Goal: Task Accomplishment & Management: Manage account settings

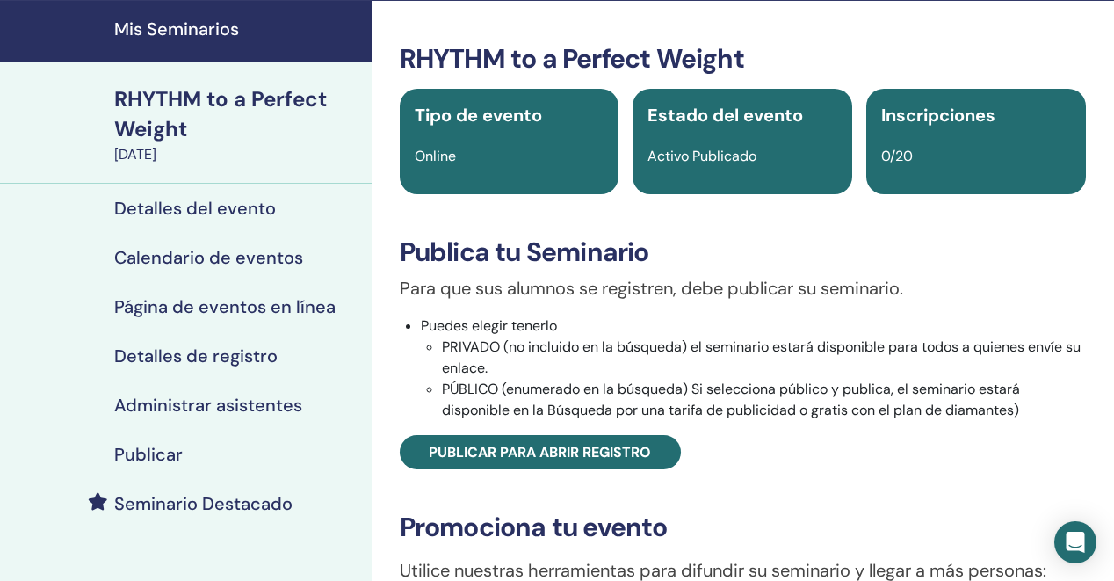
scroll to position [68, 0]
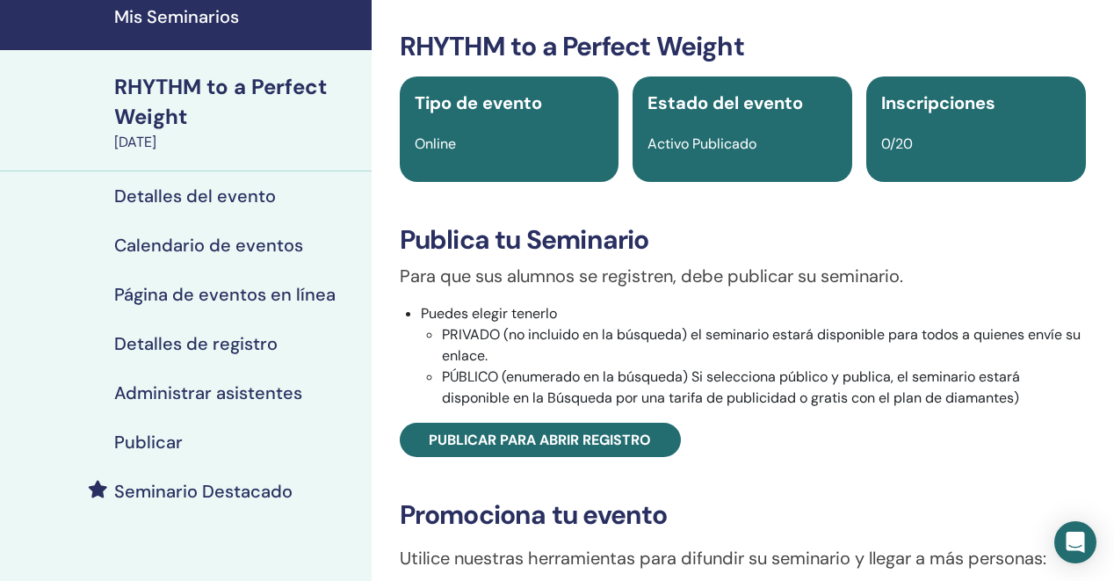
click at [173, 241] on h4 "Calendario de eventos" at bounding box center [208, 245] width 189 height 21
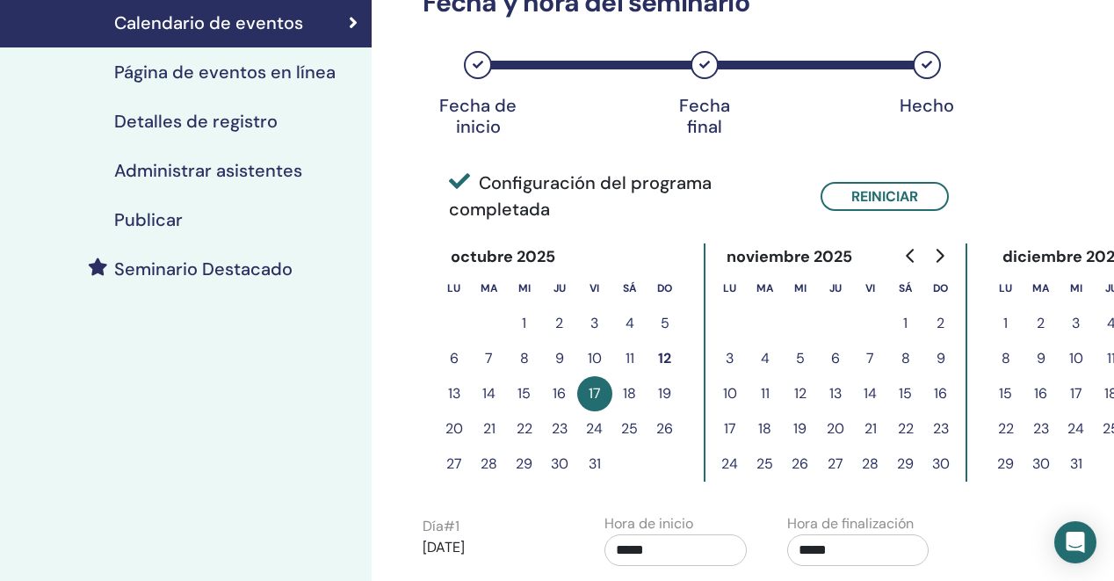
scroll to position [290, 1]
click at [558, 424] on button "23" at bounding box center [558, 428] width 35 height 35
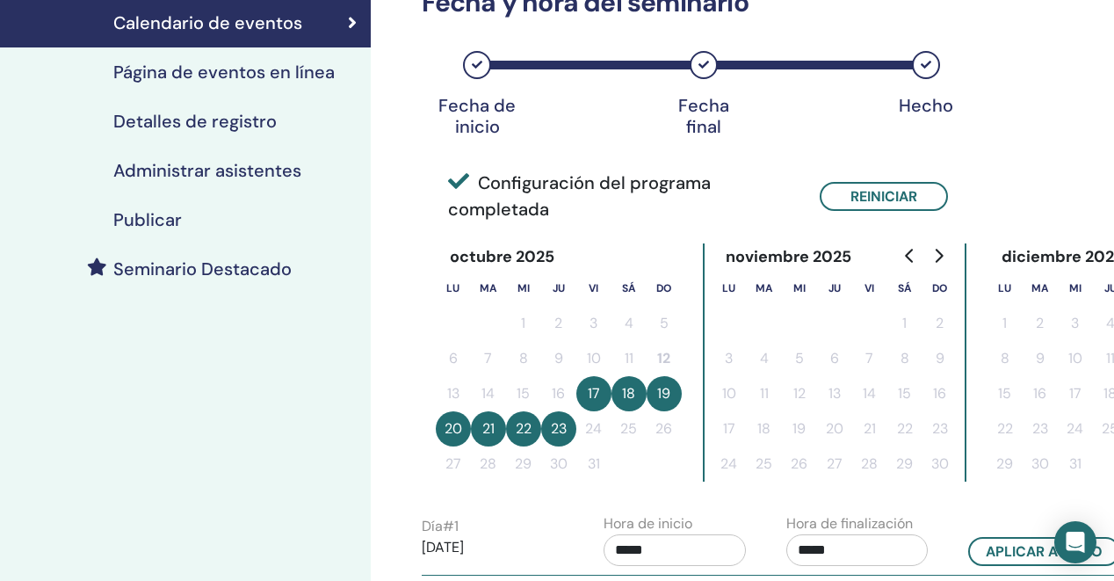
click at [556, 429] on button "23" at bounding box center [558, 428] width 35 height 35
click at [601, 389] on button "17" at bounding box center [593, 393] width 35 height 35
click at [631, 398] on button "18" at bounding box center [629, 393] width 35 height 35
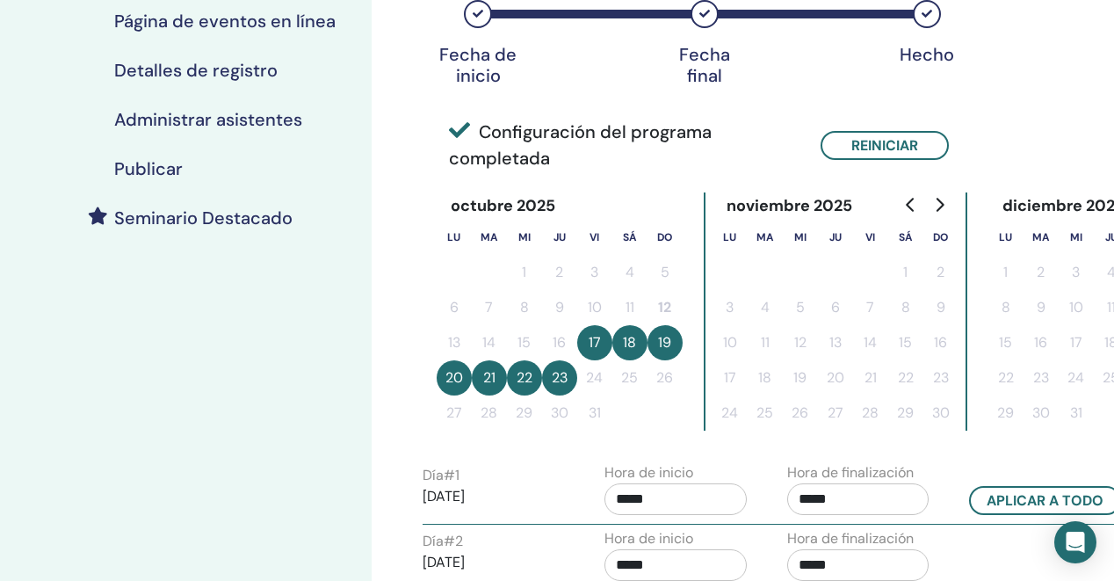
scroll to position [341, 1]
click at [447, 381] on button "20" at bounding box center [453, 377] width 35 height 35
click at [886, 141] on button "Reiniciar" at bounding box center [884, 145] width 128 height 29
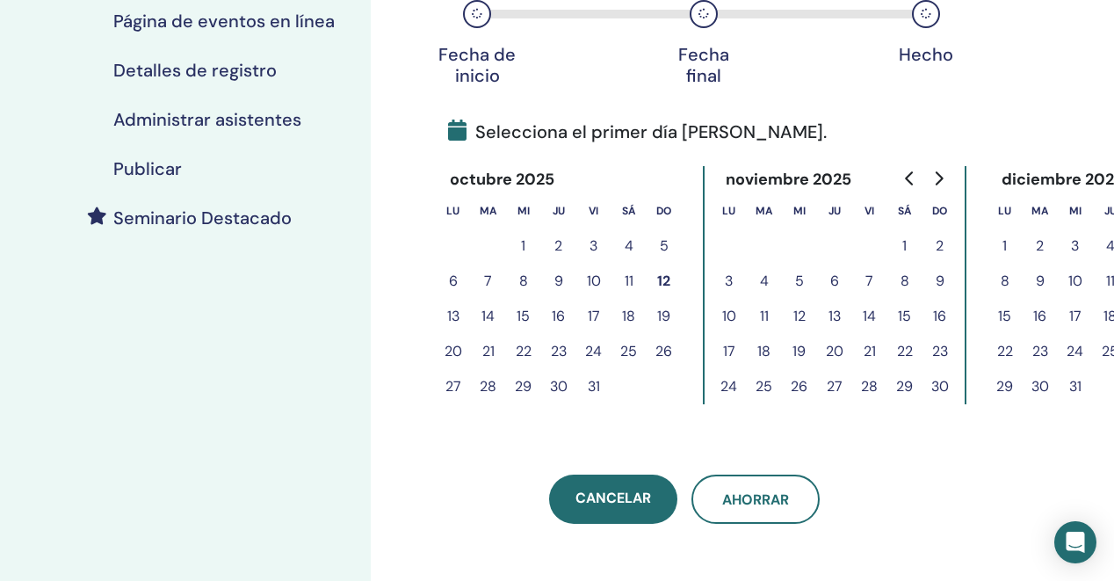
click at [556, 357] on button "23" at bounding box center [558, 351] width 35 height 35
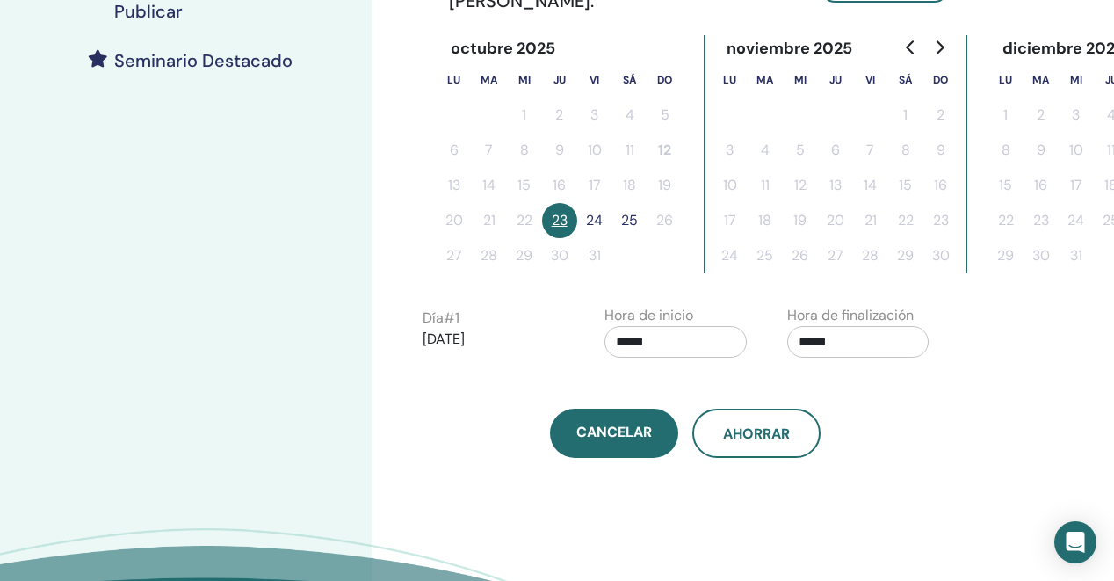
scroll to position [493, 0]
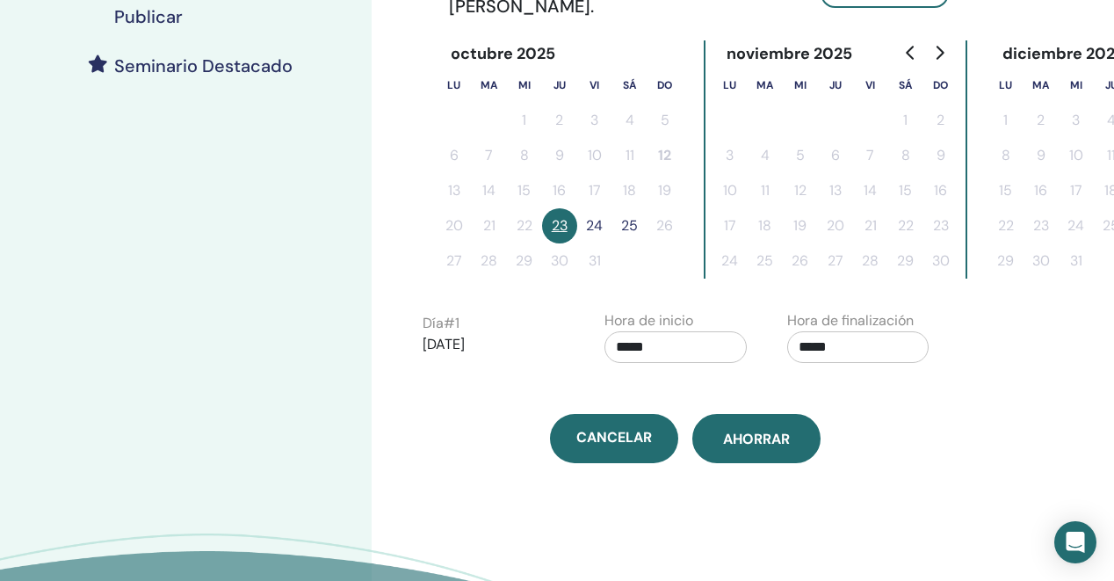
click at [772, 429] on button "Ahorrar" at bounding box center [756, 438] width 128 height 49
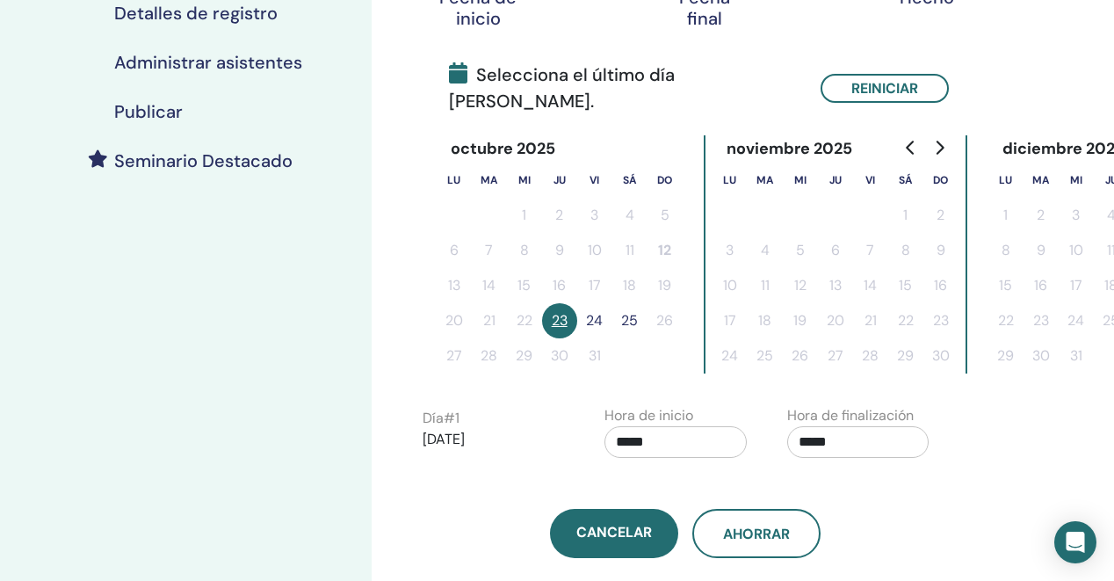
scroll to position [406, 1]
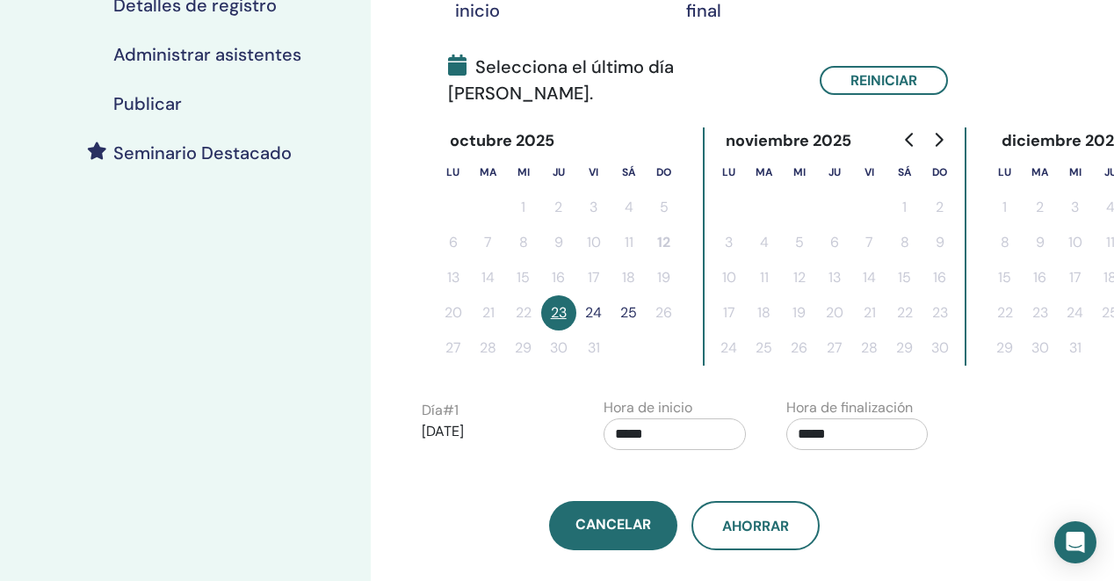
click at [464, 501] on div "Cancelar Ahorrar" at bounding box center [684, 525] width 547 height 49
click at [676, 418] on input "*****" at bounding box center [675, 434] width 142 height 32
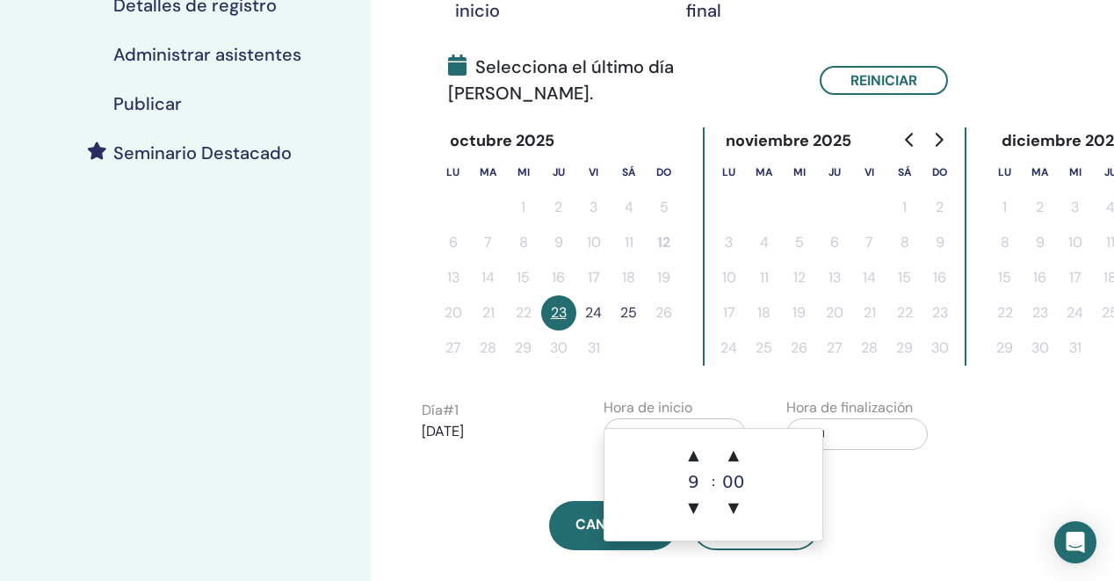
click at [820, 418] on input "*****" at bounding box center [857, 434] width 142 height 32
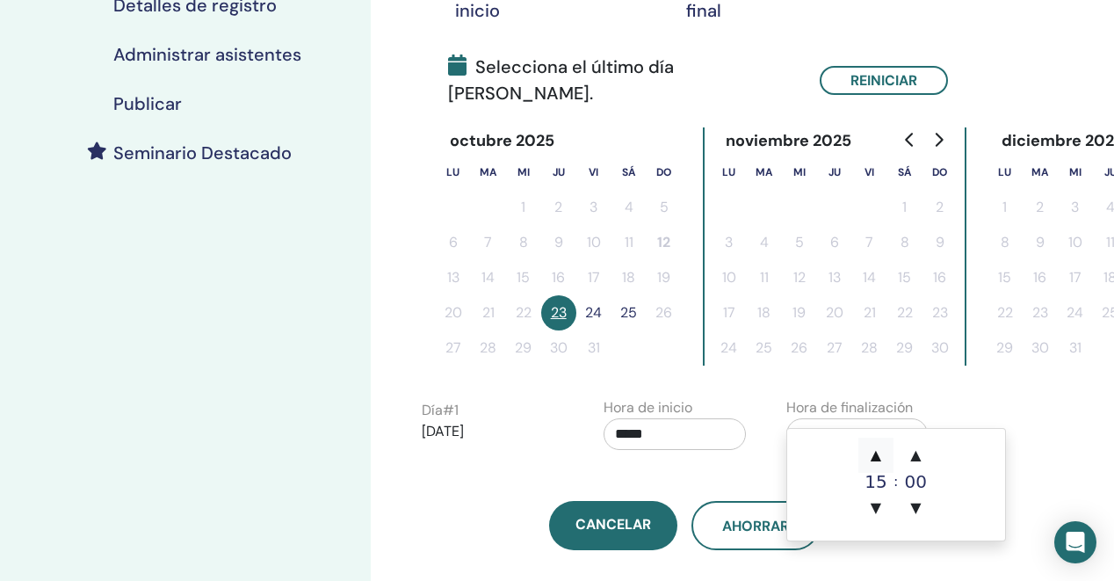
click at [877, 455] on span "▲" at bounding box center [875, 455] width 35 height 35
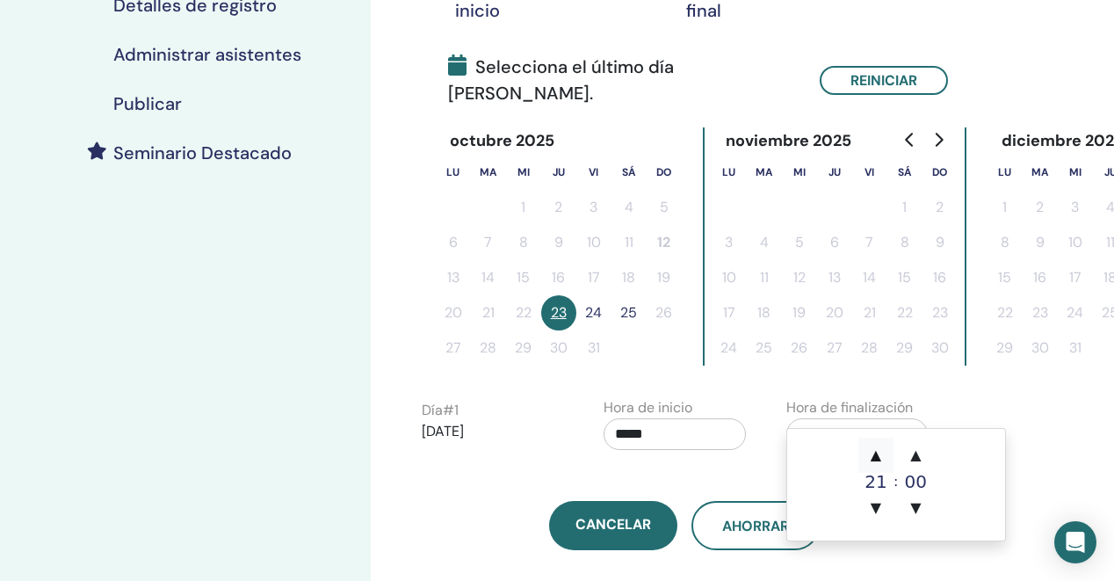
click at [877, 455] on span "▲" at bounding box center [875, 455] width 35 height 35
type input "*****"
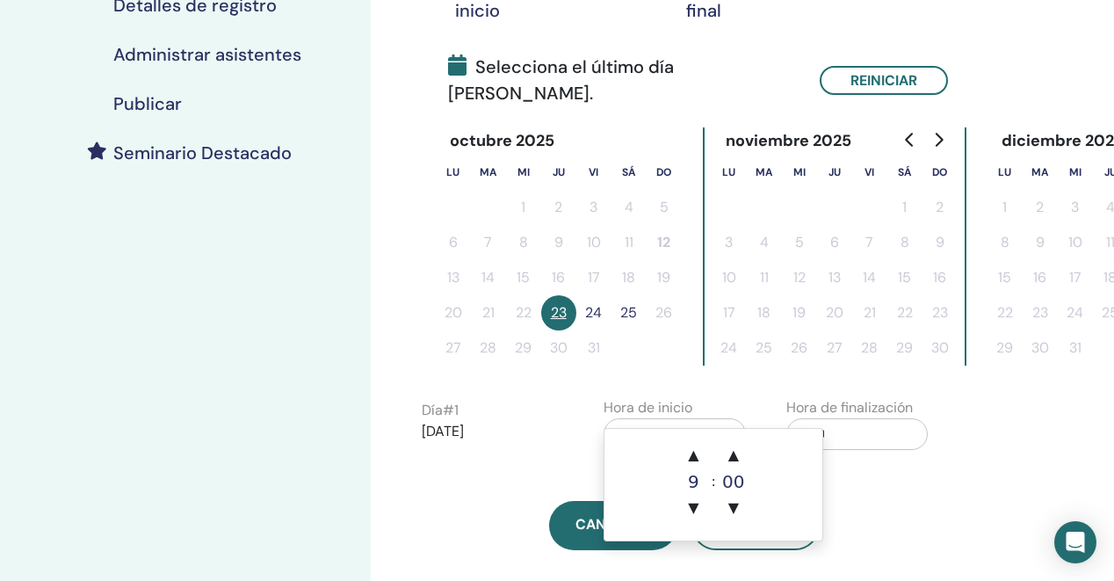
click at [629, 418] on input "*****" at bounding box center [675, 434] width 142 height 32
click at [692, 460] on span "▲" at bounding box center [693, 455] width 35 height 35
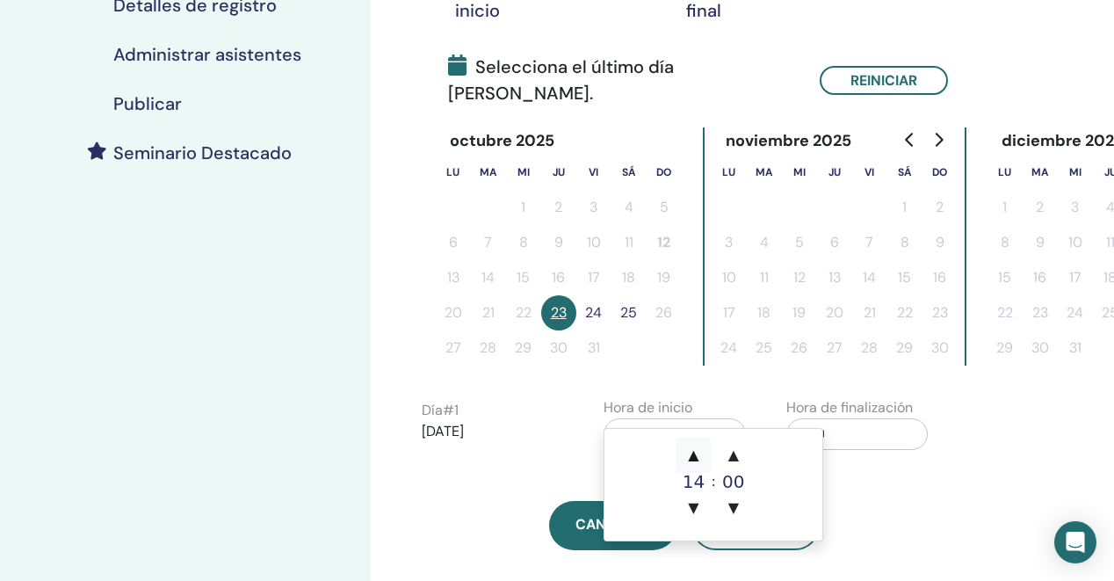
click at [692, 460] on span "▲" at bounding box center [693, 455] width 35 height 35
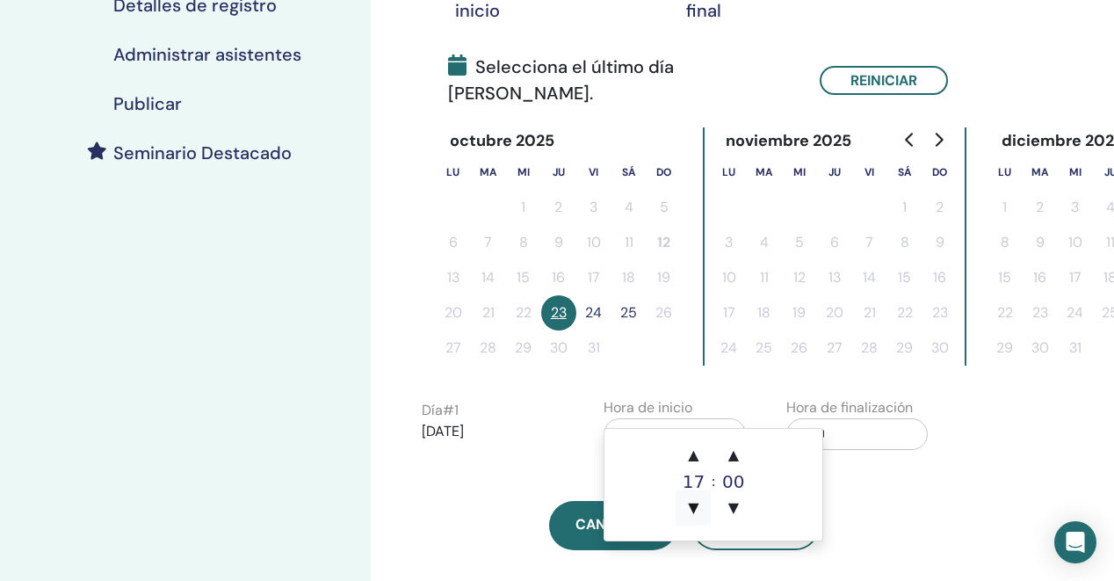
click at [692, 503] on span "▼" at bounding box center [693, 507] width 35 height 35
type input "*****"
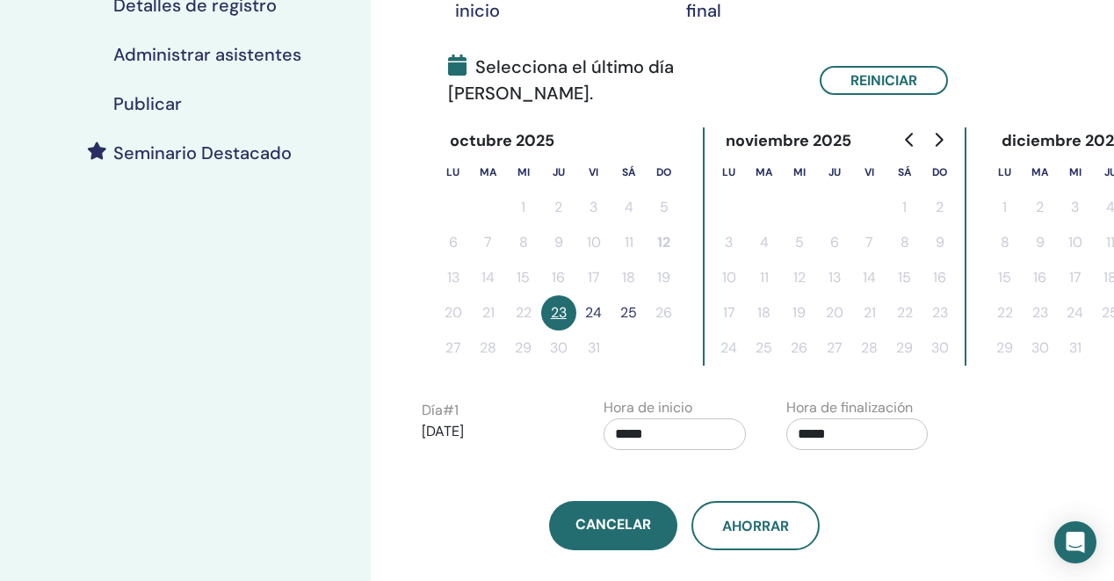
click at [901, 464] on div "Zona horaria (GMT-6) America/Mexico City Fecha y hora del seminario Fecha de in…" at bounding box center [684, 100] width 547 height 900
click at [767, 517] on span "Ahorrar" at bounding box center [755, 526] width 67 height 18
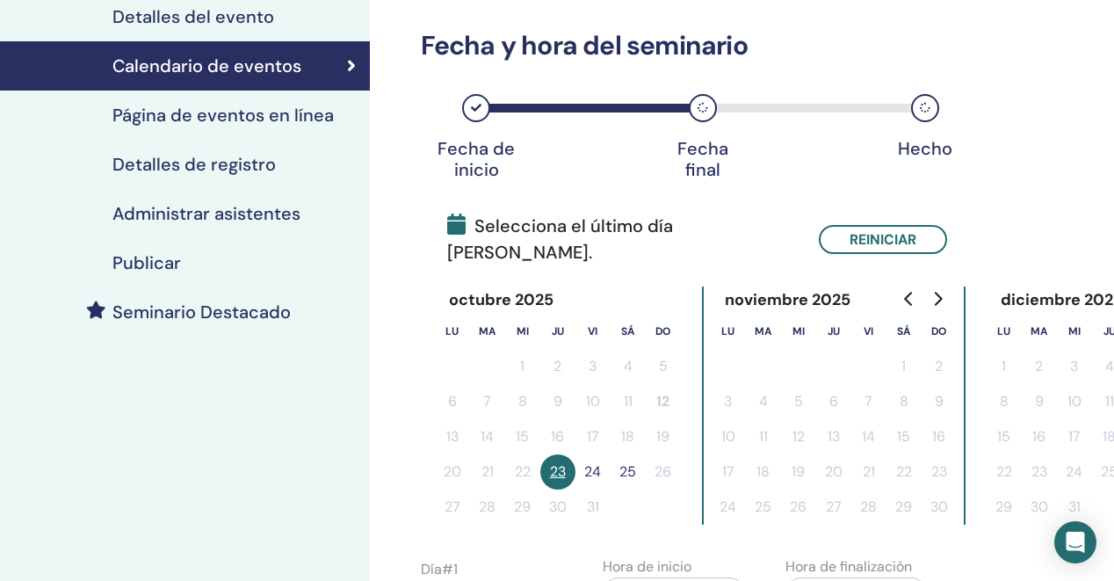
scroll to position [248, 2]
click at [563, 453] on button "23" at bounding box center [557, 470] width 35 height 35
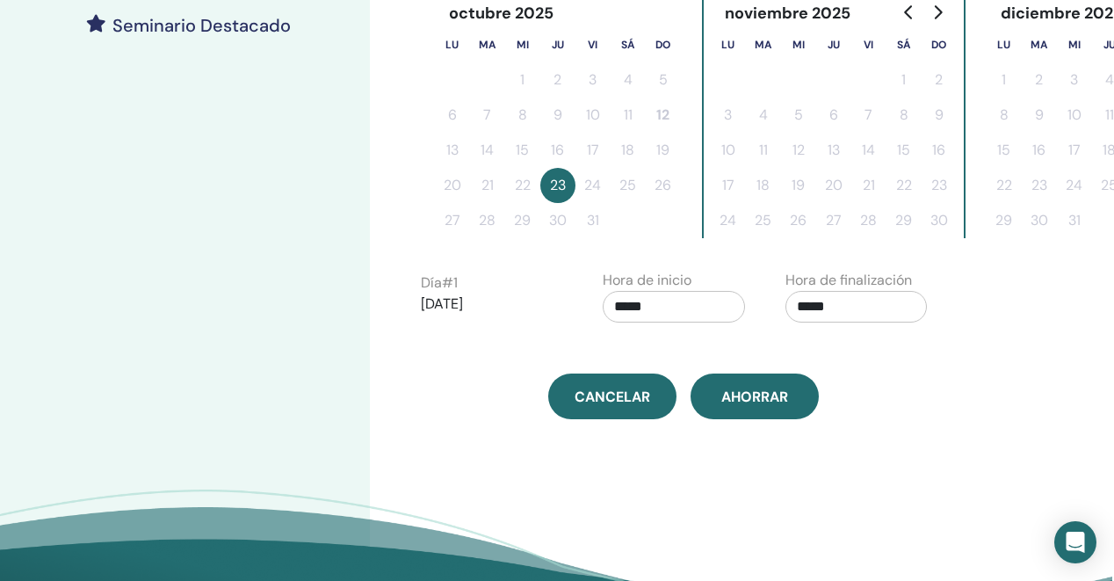
scroll to position [534, 0]
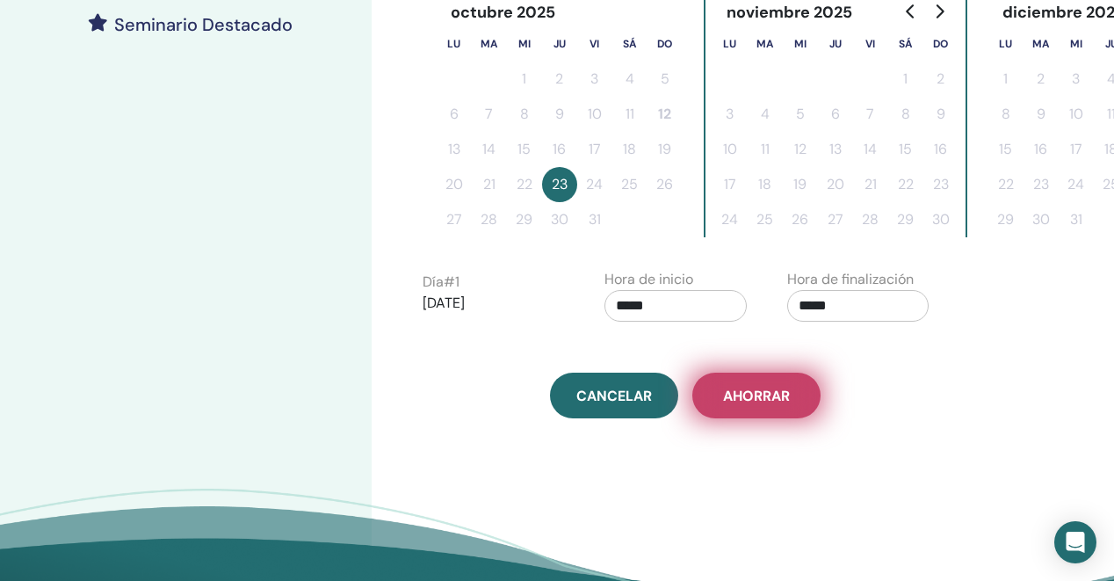
click at [774, 409] on button "Ahorrar" at bounding box center [756, 396] width 128 height 46
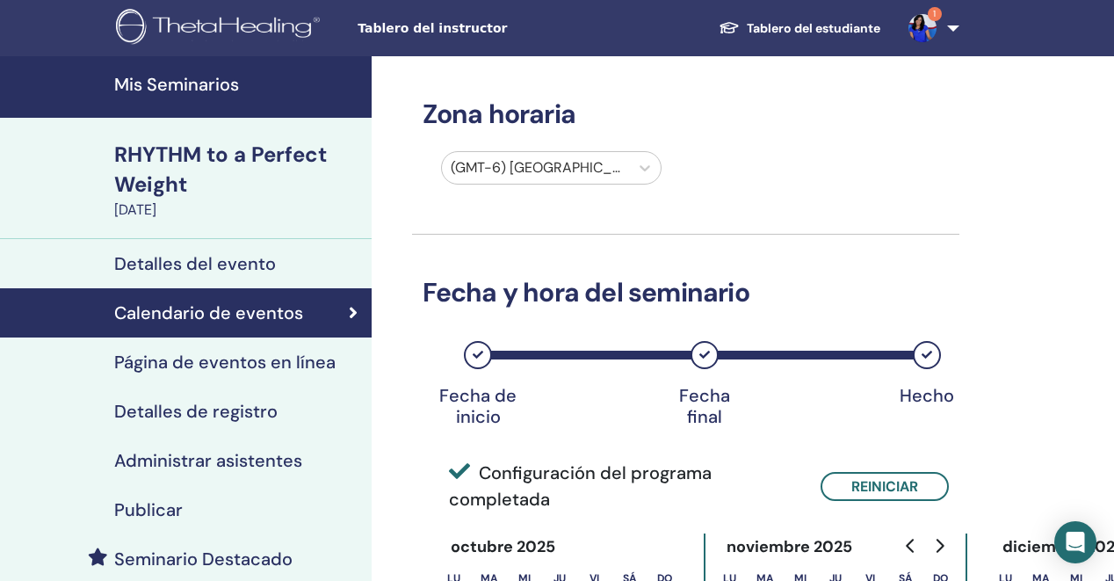
click at [192, 83] on h4 "Mis Seminarios" at bounding box center [237, 84] width 247 height 21
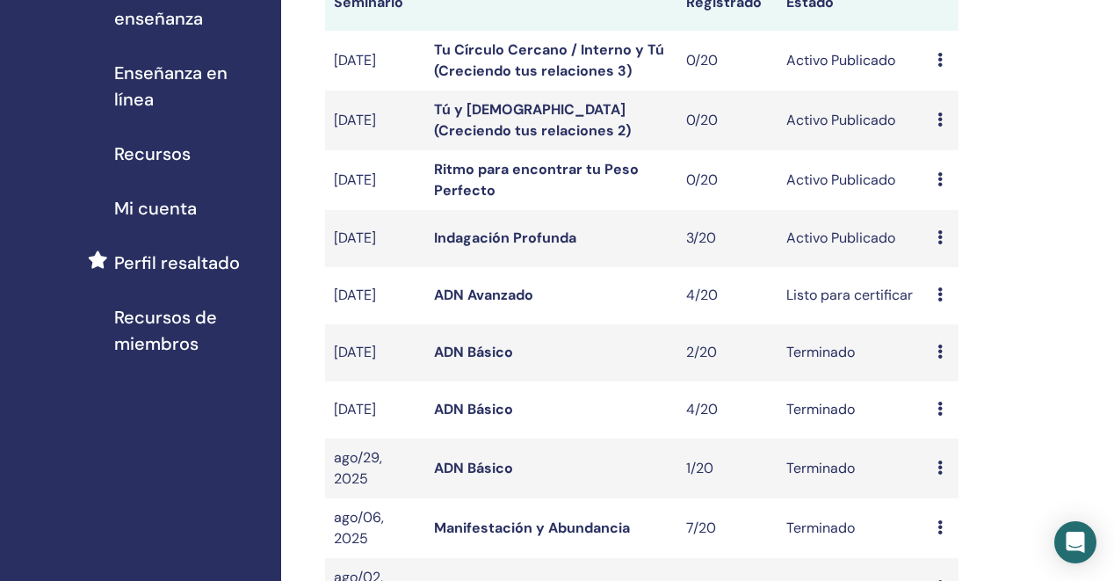
scroll to position [308, 1]
click at [498, 176] on link "Ritmo para encontrar tu Peso Perfecto" at bounding box center [535, 181] width 205 height 40
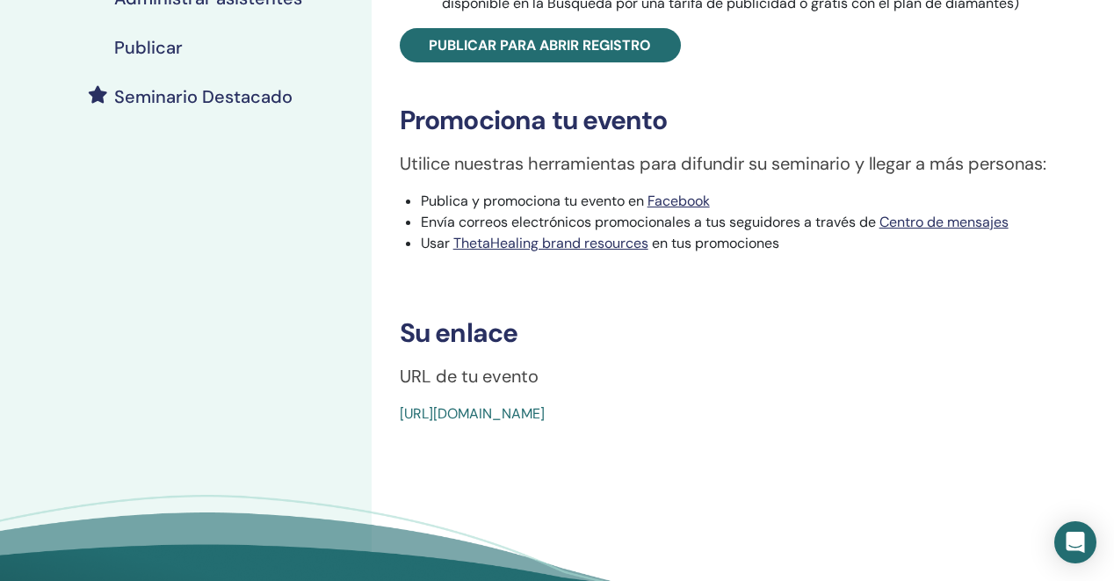
scroll to position [474, 0]
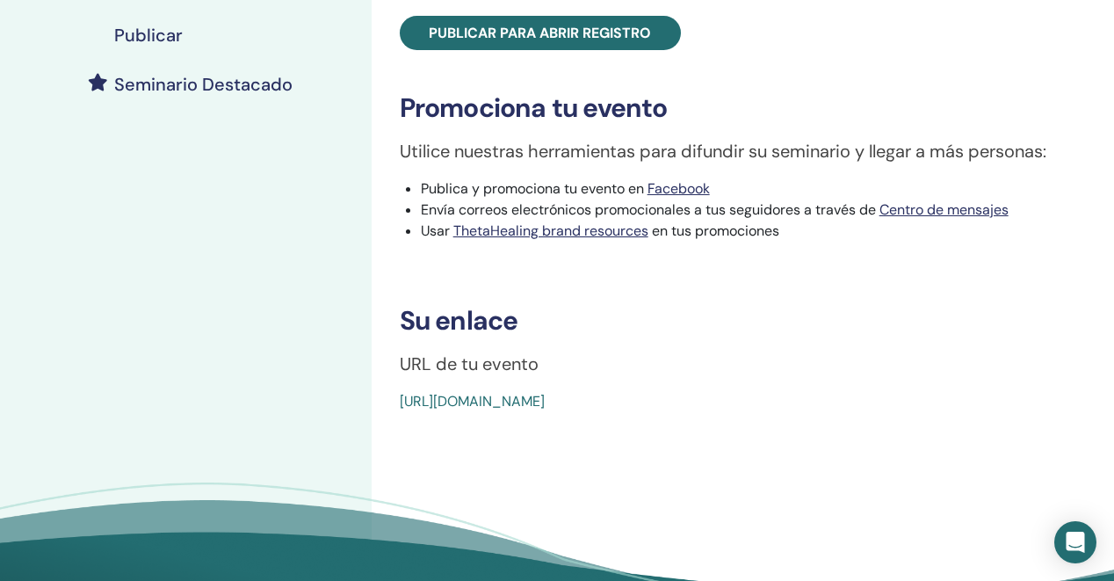
drag, startPoint x: 793, startPoint y: 399, endPoint x: 402, endPoint y: 406, distance: 390.2
click at [402, 406] on div "[URL][DOMAIN_NAME]" at bounding box center [686, 401] width 572 height 21
copy link "[URL][DOMAIN_NAME]"
